Goal: Find contact information: Find contact information

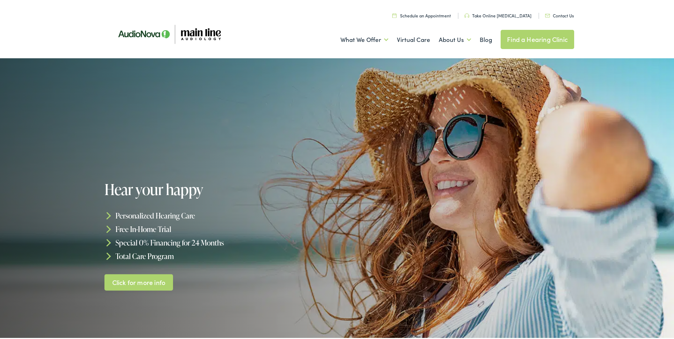
click at [550, 14] on link "Contact Us" at bounding box center [559, 14] width 29 height 6
